Goal: Find contact information: Find contact information

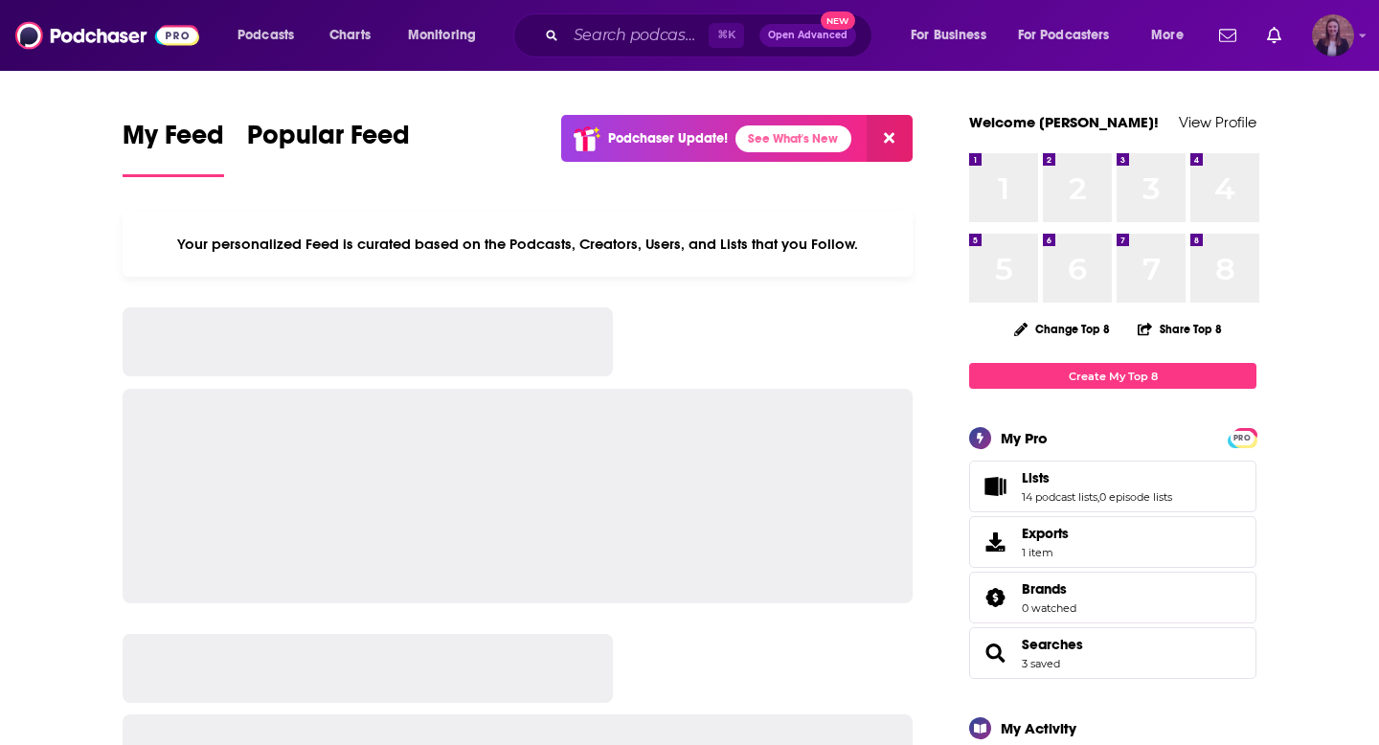
click at [1322, 42] on img "Logged in as k_burns" at bounding box center [1333, 35] width 42 height 42
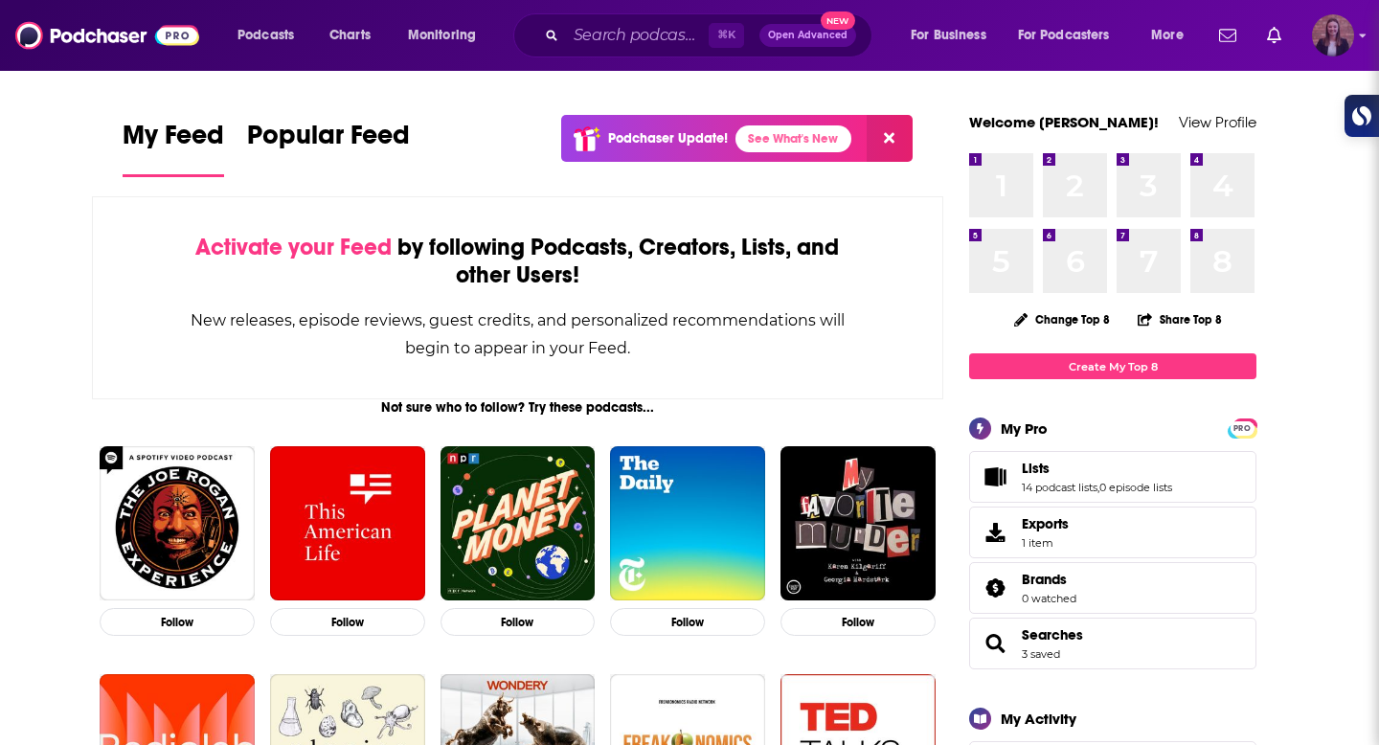
click at [1360, 44] on div "Show profile menu" at bounding box center [1363, 37] width 8 height 22
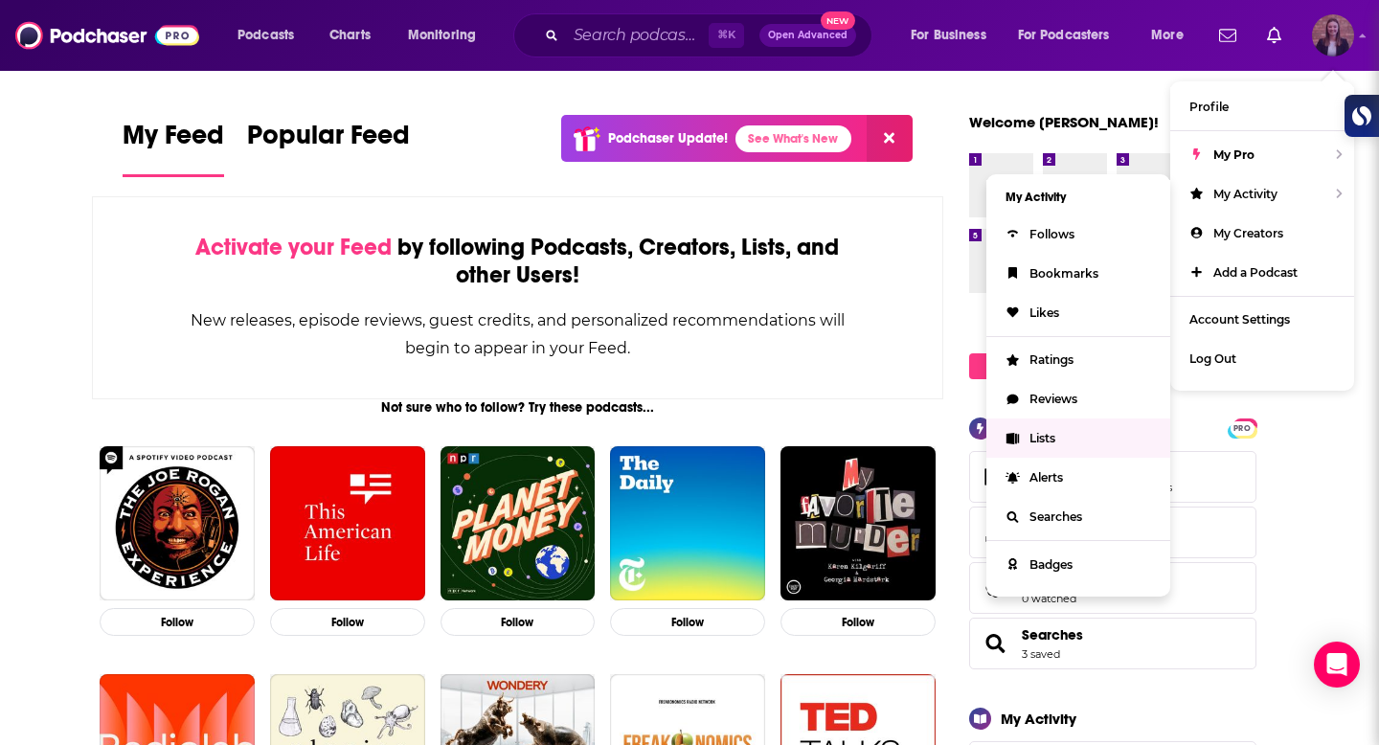
click at [1054, 443] on link "Lists" at bounding box center [1078, 438] width 184 height 39
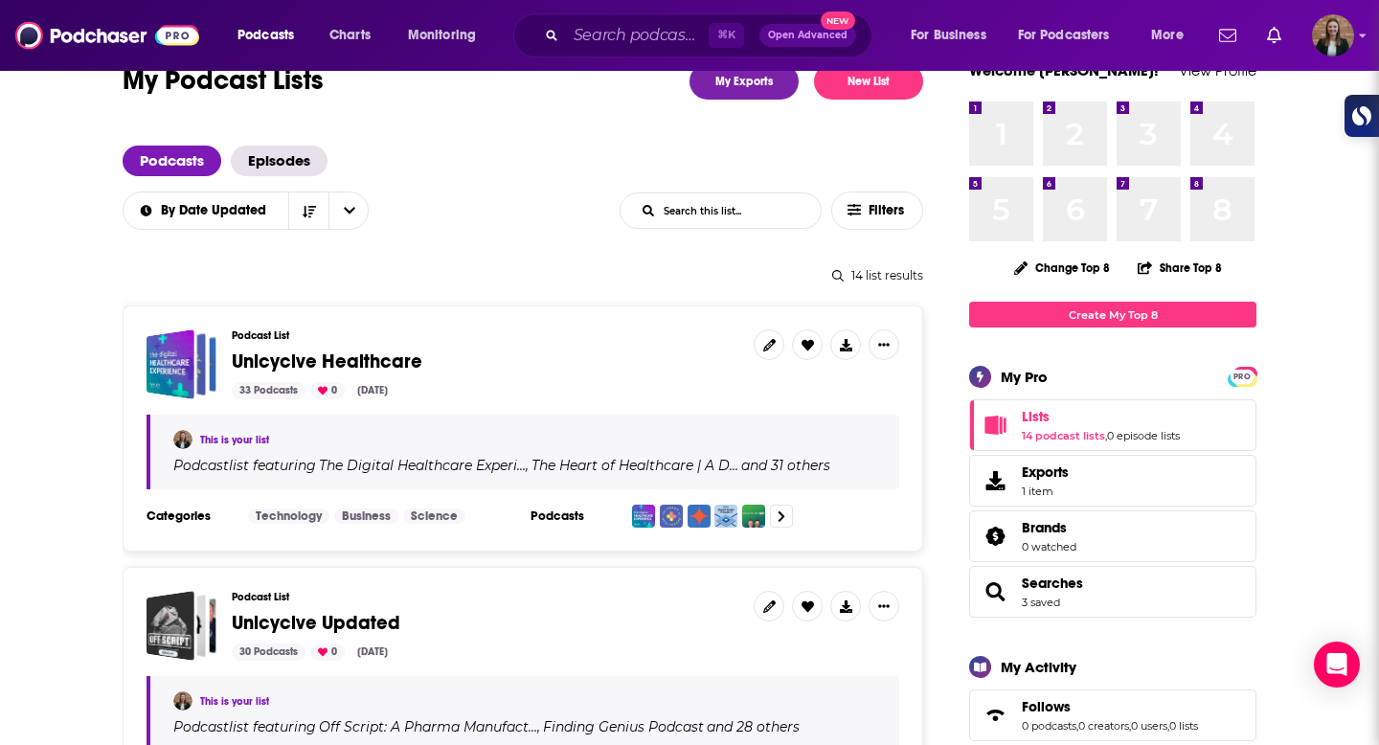
scroll to position [54, 0]
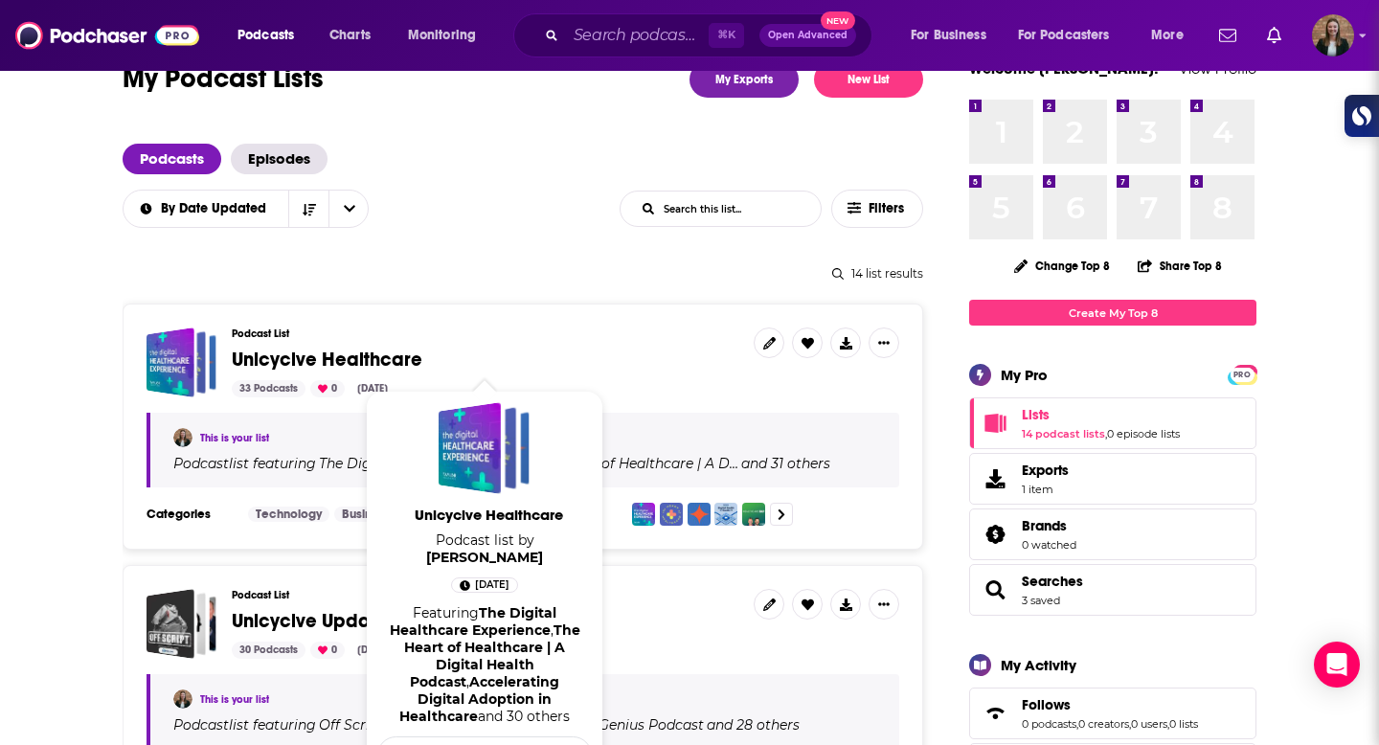
click at [320, 357] on span "Unicycive Healthcare" at bounding box center [327, 360] width 191 height 24
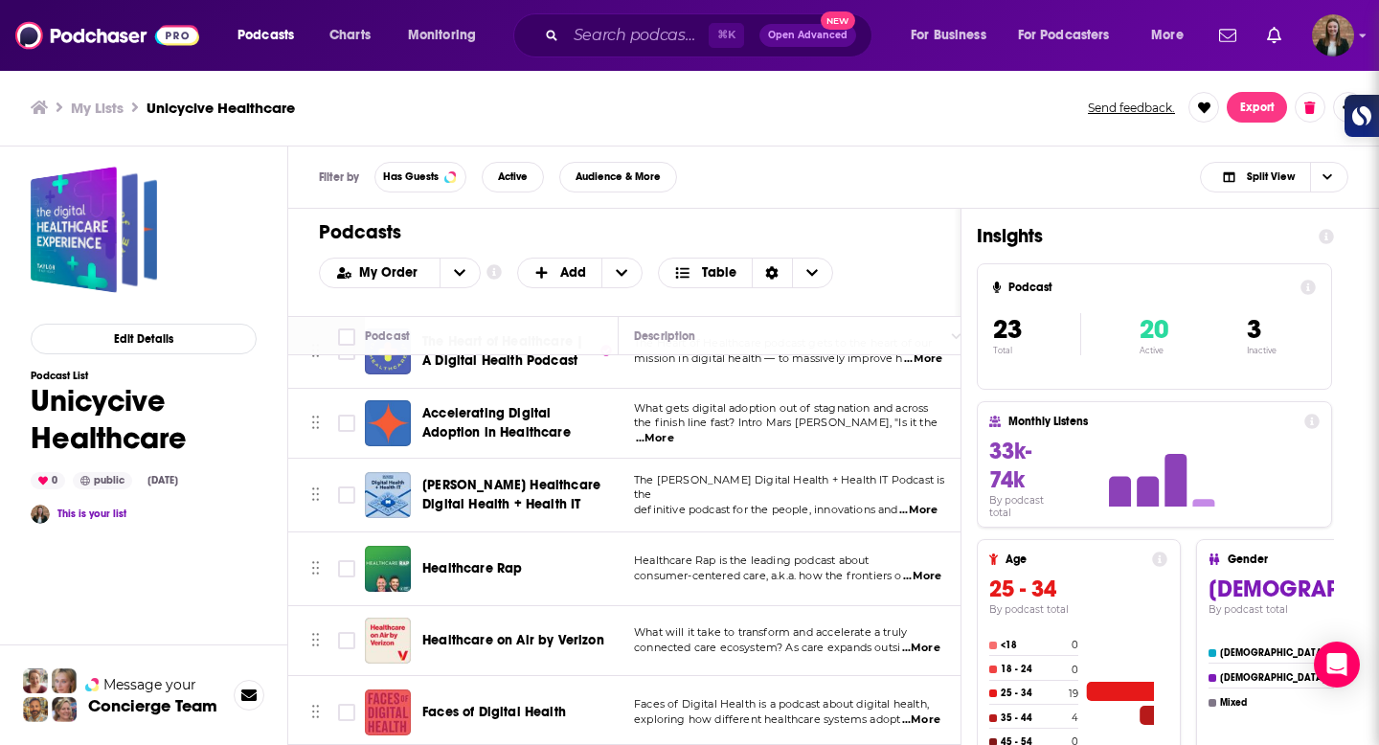
scroll to position [141, 0]
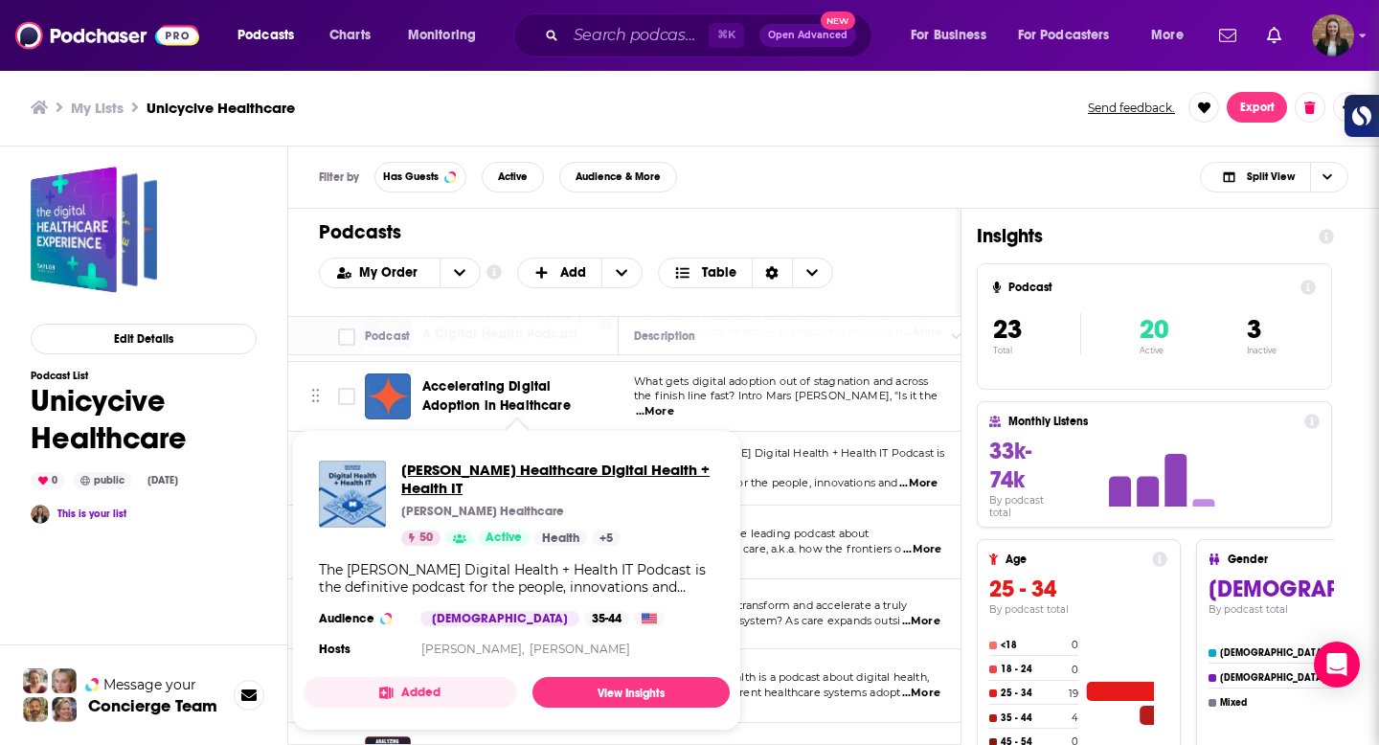
click at [451, 462] on span "[PERSON_NAME] Healthcare Digital Health + Health IT" at bounding box center [557, 479] width 313 height 36
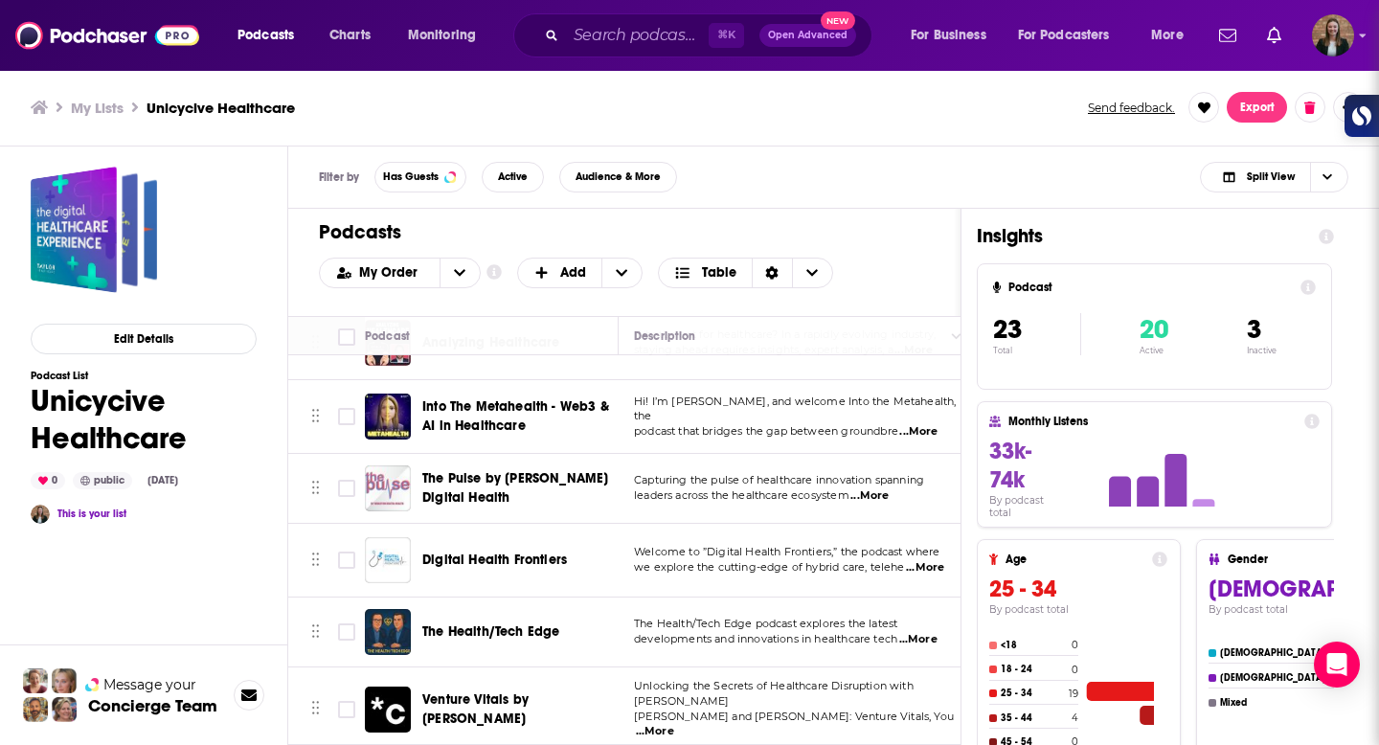
scroll to position [570, 0]
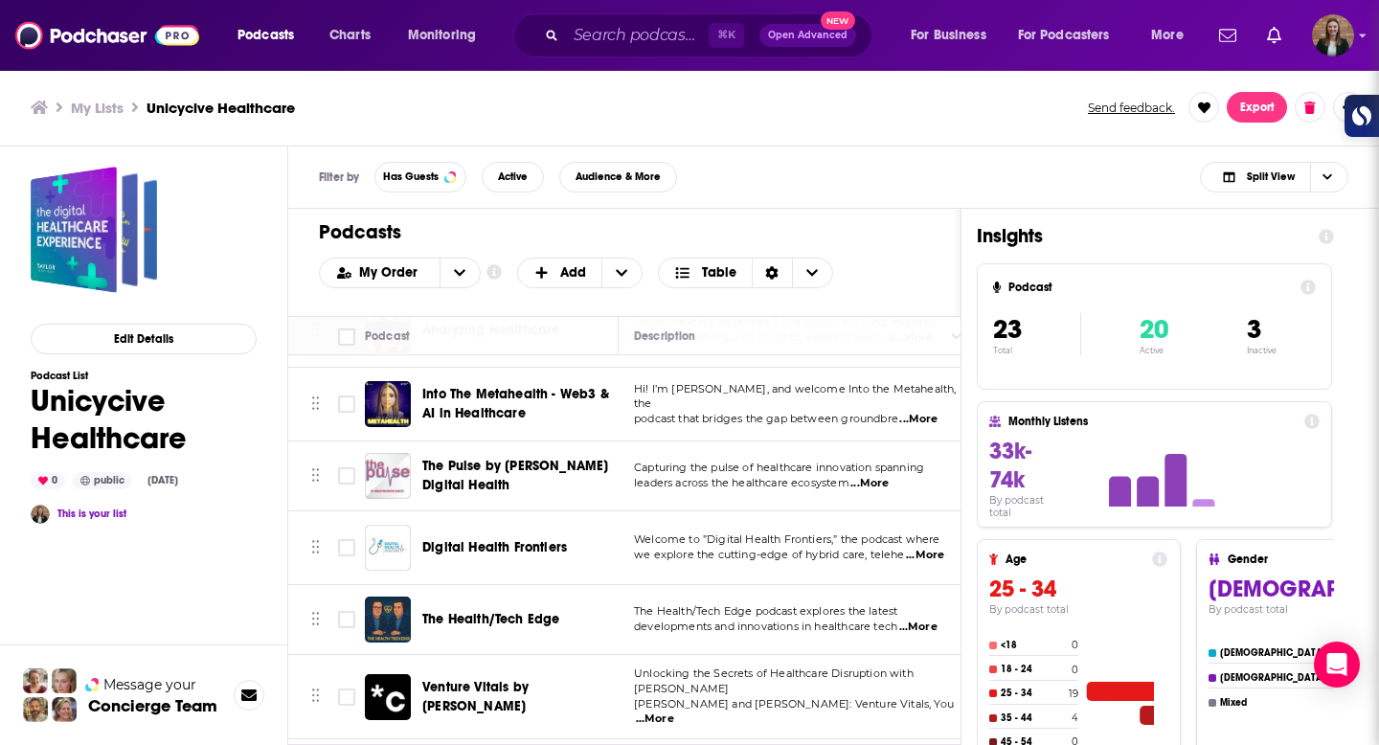
click at [453, 467] on span "The Pulse by [PERSON_NAME] Digital Health" at bounding box center [515, 475] width 186 height 35
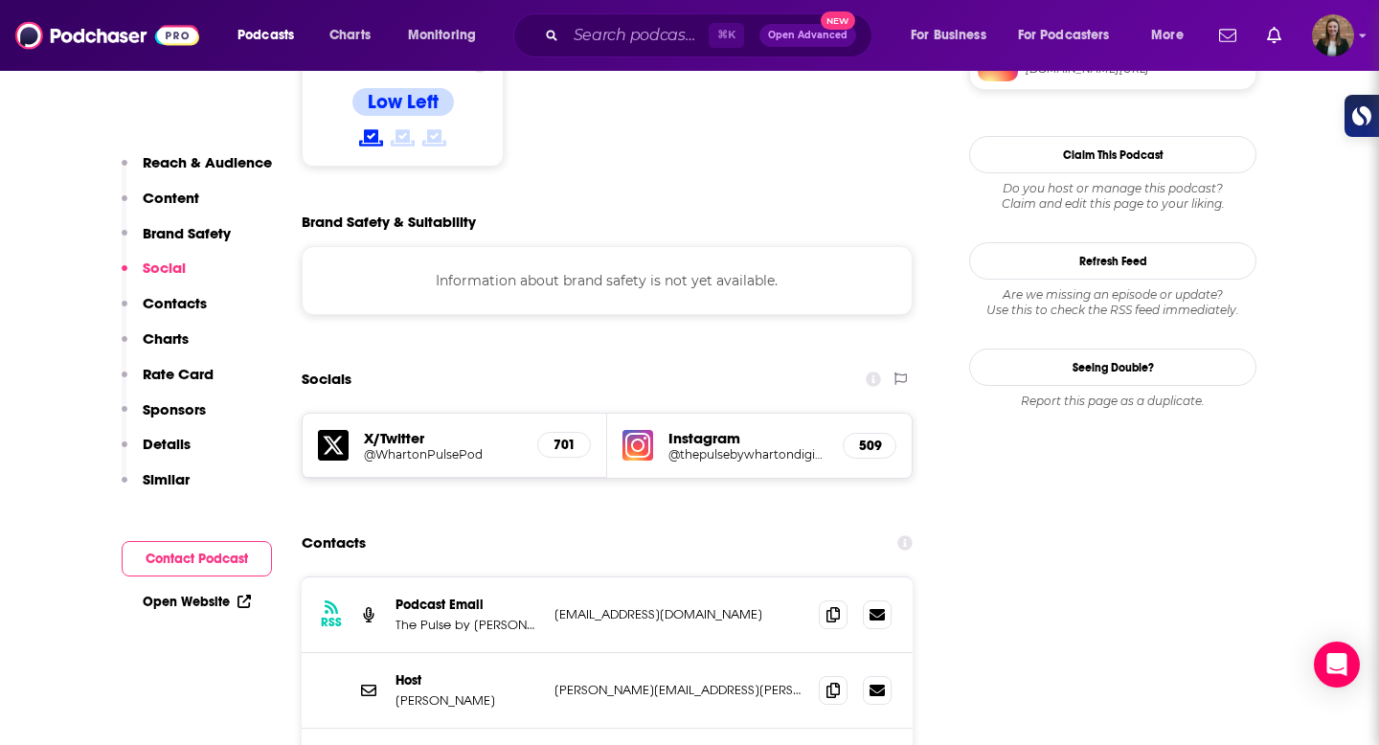
scroll to position [1610, 0]
drag, startPoint x: 554, startPoint y: 507, endPoint x: 767, endPoint y: 521, distance: 214.1
click at [767, 577] on div "RSS Podcast Email The Pulse by [PERSON_NAME] Digital H [EMAIL_ADDRESS][DOMAIN_N…" at bounding box center [607, 615] width 611 height 76
copy p "[EMAIL_ADDRESS][DOMAIN_NAME]"
click at [714, 681] on p "[PERSON_NAME][EMAIL_ADDRESS][PERSON_NAME][DOMAIN_NAME]" at bounding box center [679, 689] width 249 height 16
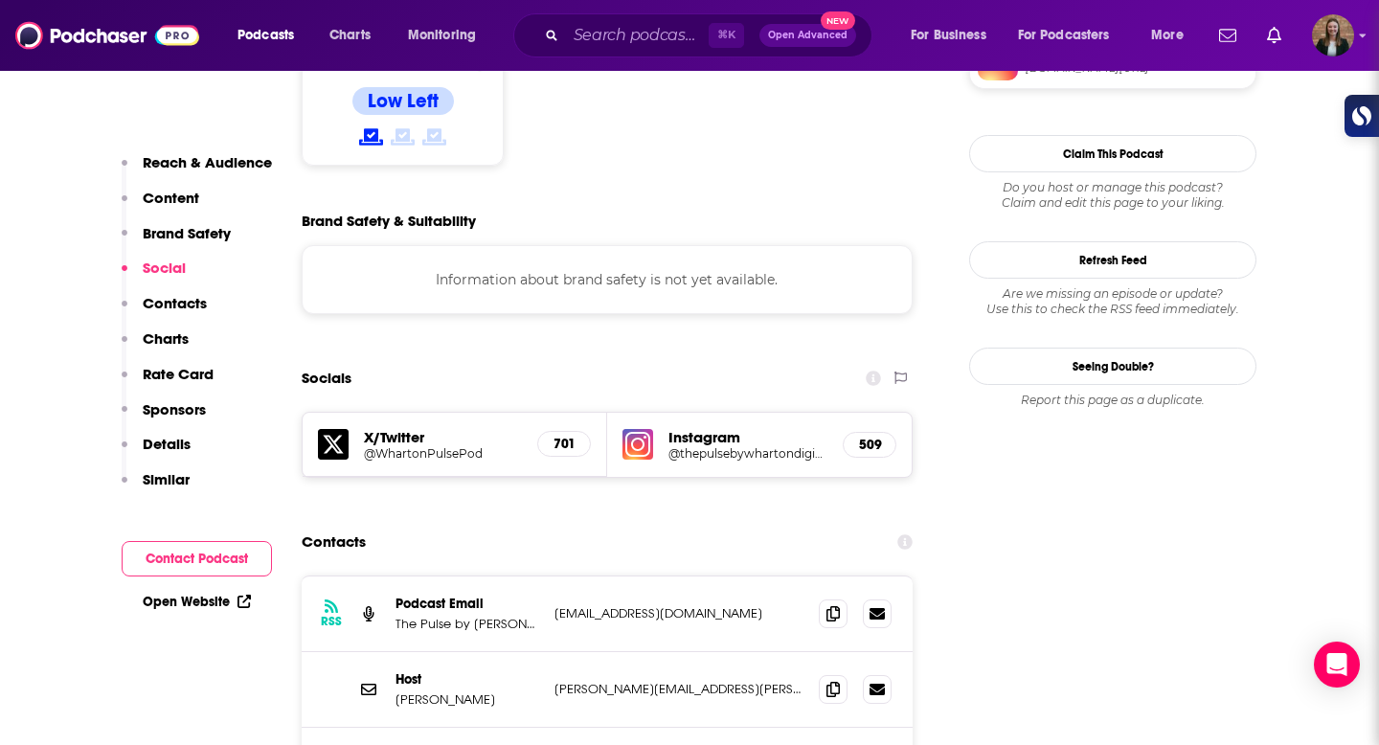
drag, startPoint x: 555, startPoint y: 502, endPoint x: 753, endPoint y: 506, distance: 198.3
click at [755, 605] on p "[EMAIL_ADDRESS][DOMAIN_NAME]" at bounding box center [679, 613] width 249 height 16
copy p "[EMAIL_ADDRESS][DOMAIN_NAME]"
